Goal: Find contact information: Obtain details needed to contact an individual or organization

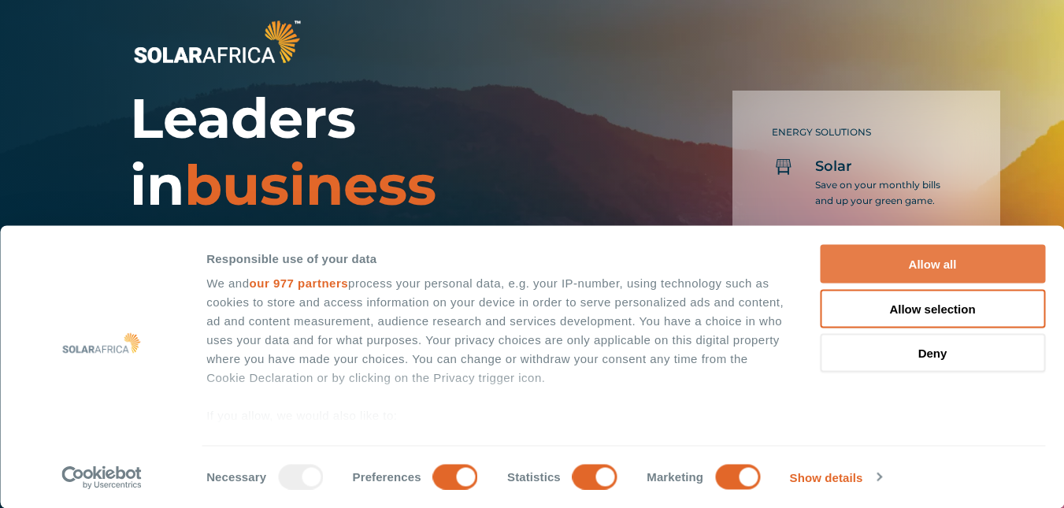
click at [915, 267] on button "Allow all" at bounding box center [932, 264] width 225 height 39
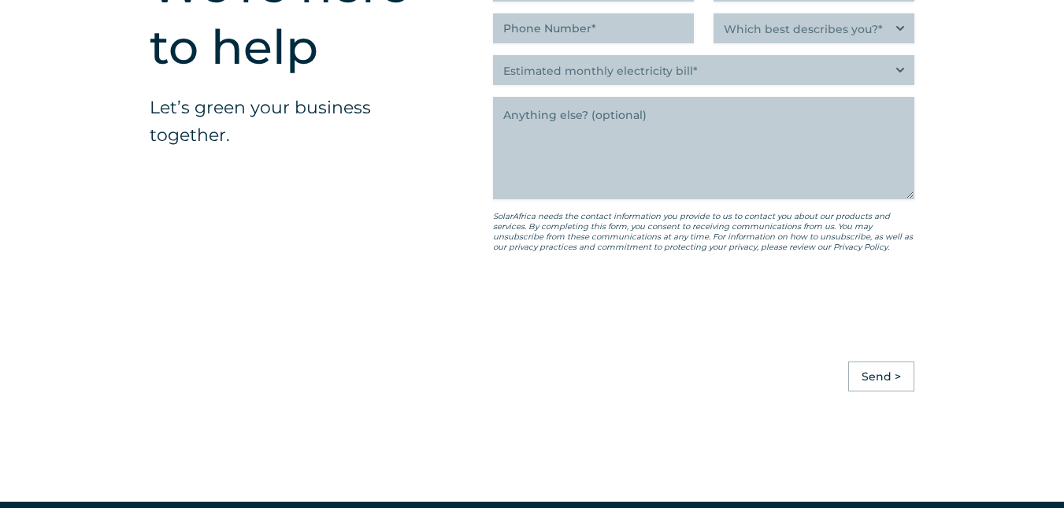
scroll to position [4253, 0]
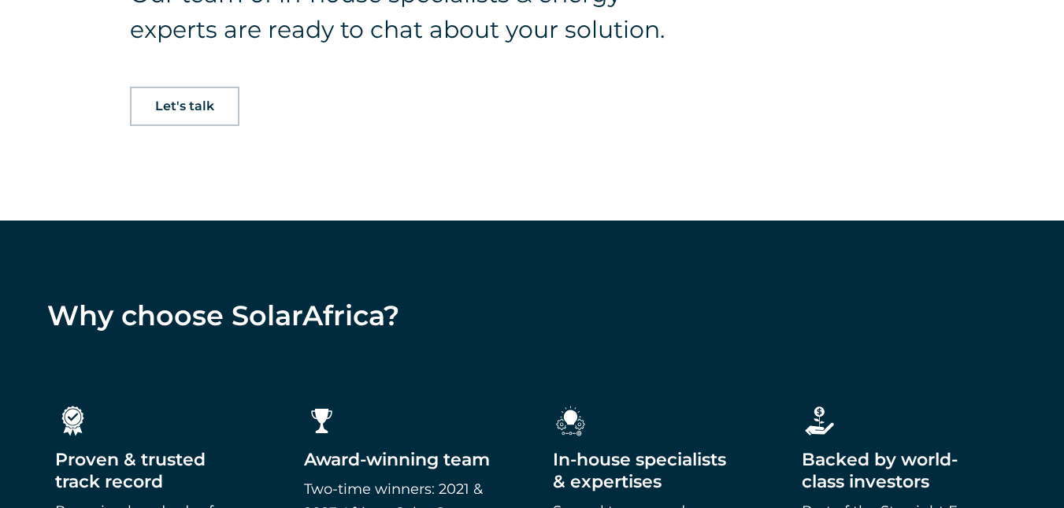
scroll to position [1103, 0]
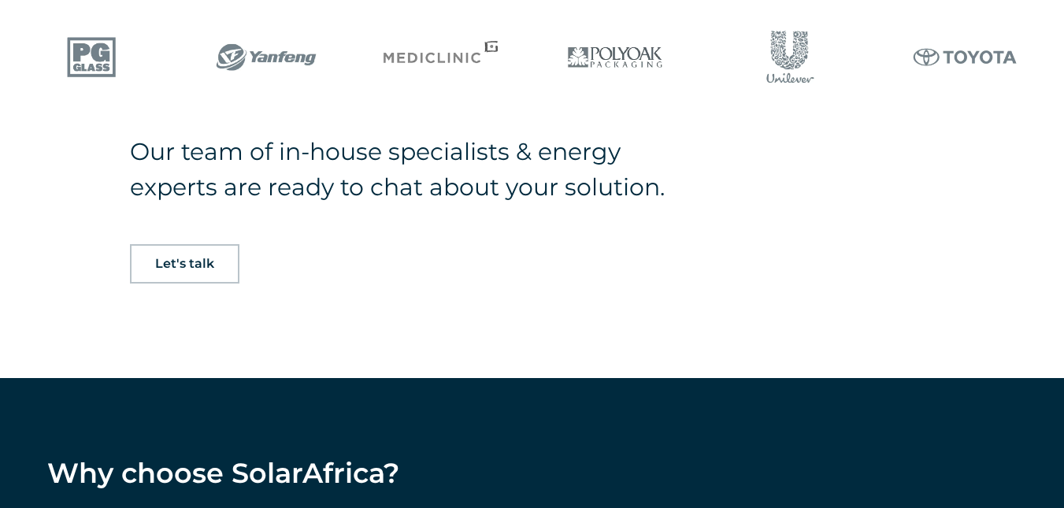
click at [188, 263] on span "Let's talk" at bounding box center [184, 264] width 59 height 13
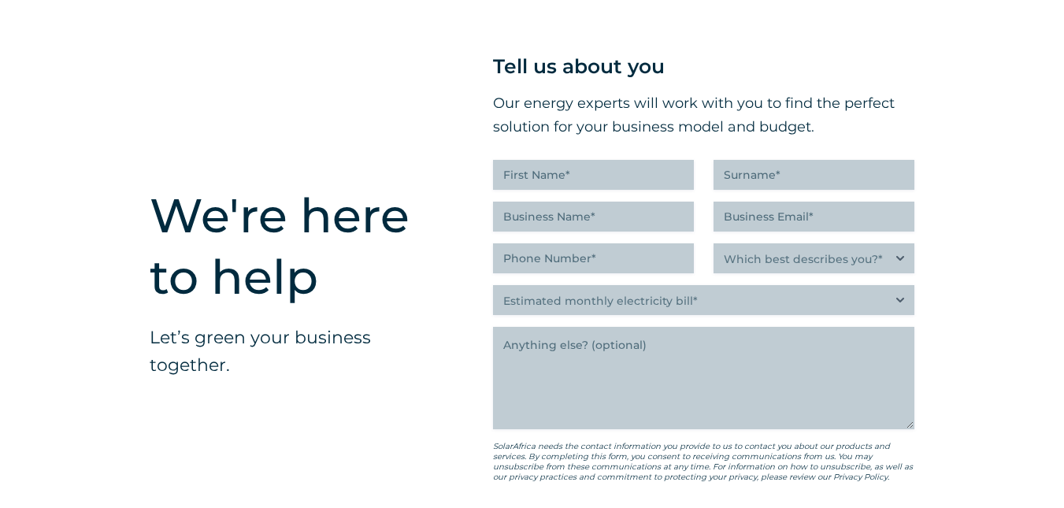
scroll to position [3870, 0]
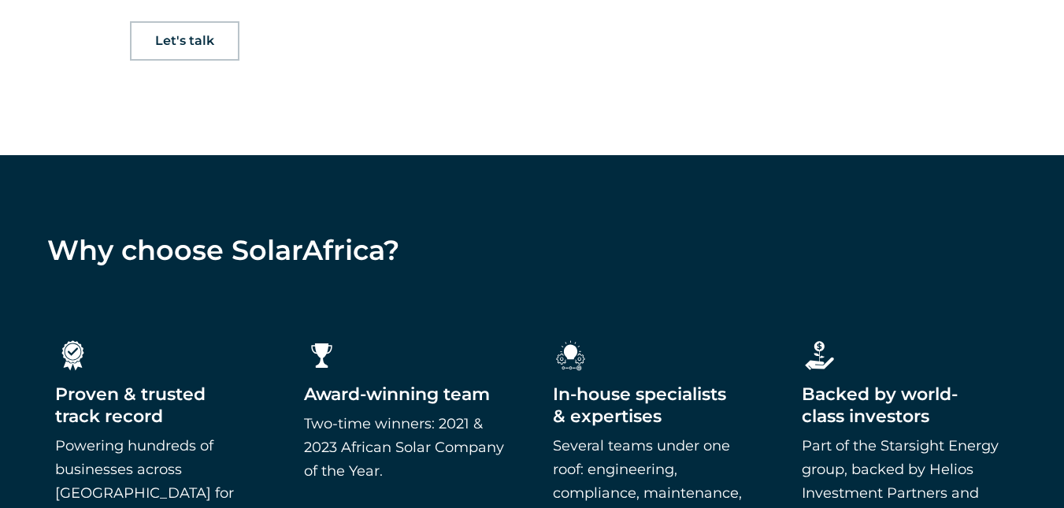
scroll to position [1339, 0]
